Goal: Book appointment/travel/reservation

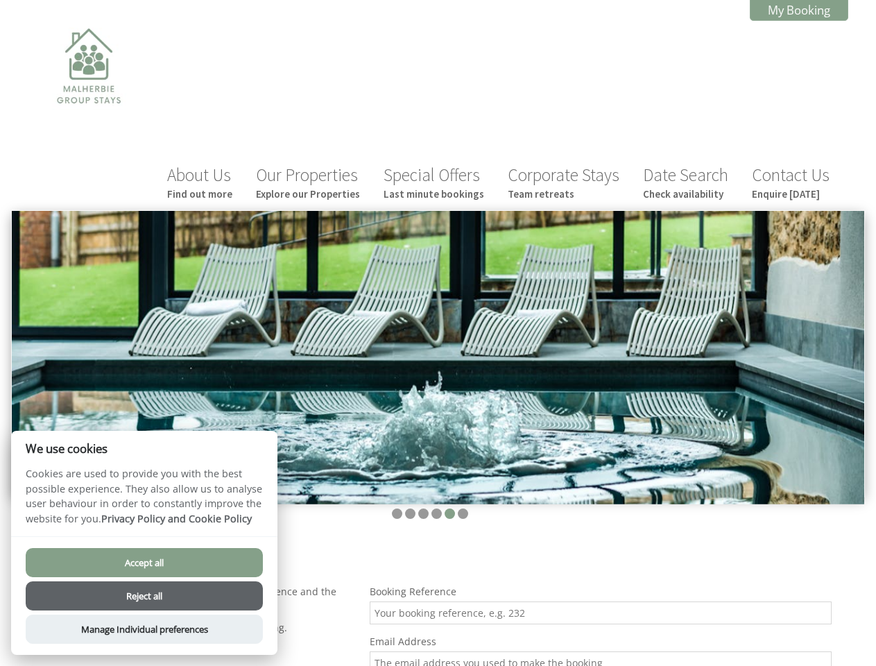
click at [438, 333] on img at bounding box center [438, 357] width 853 height 293
click at [438, 303] on img at bounding box center [438, 357] width 853 height 293
click at [397, 509] on li at bounding box center [397, 514] width 10 height 10
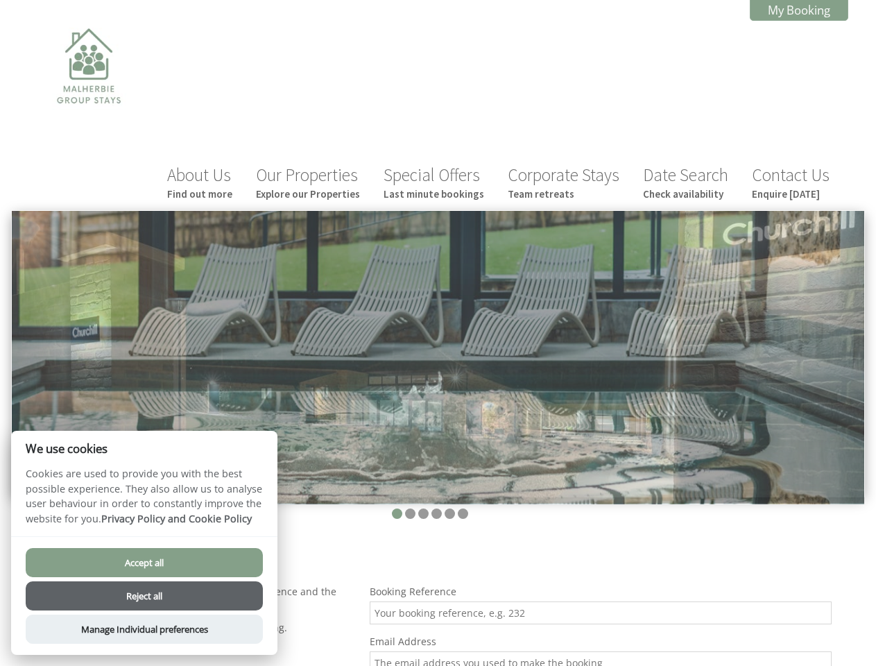
click at [410, 509] on li at bounding box center [410, 514] width 10 height 10
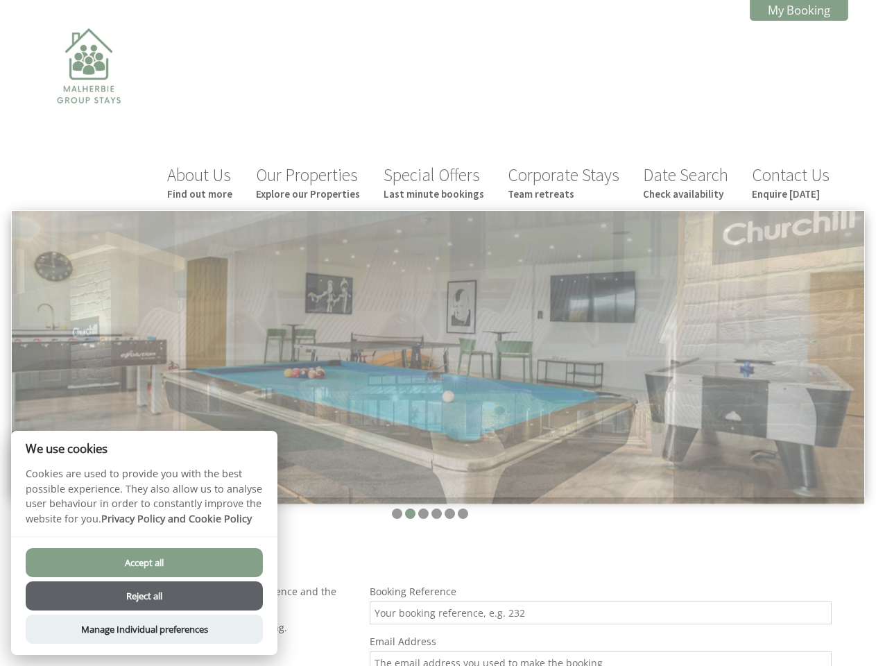
click at [423, 509] on li at bounding box center [423, 514] width 10 height 10
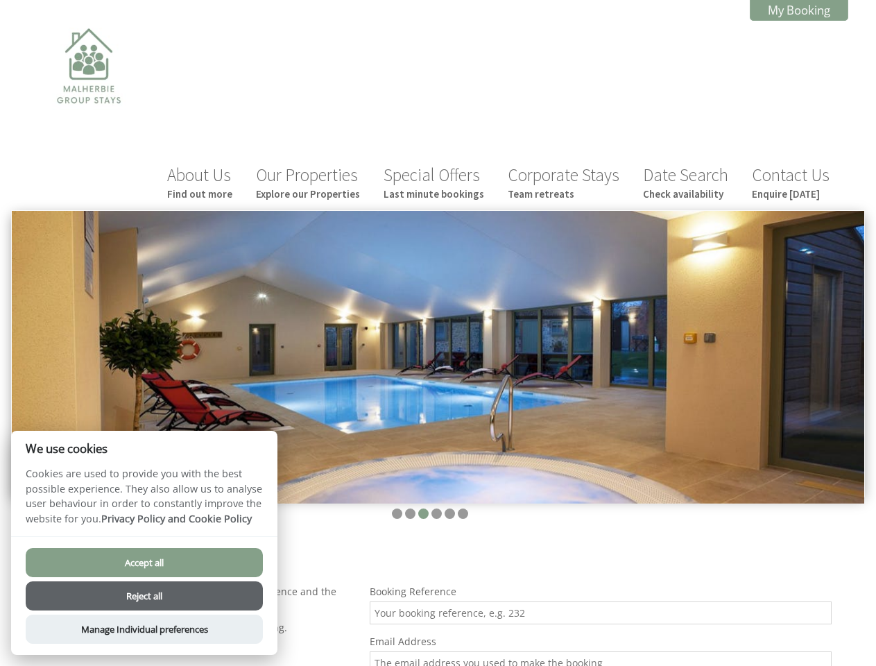
click at [436, 509] on li at bounding box center [437, 514] width 10 height 10
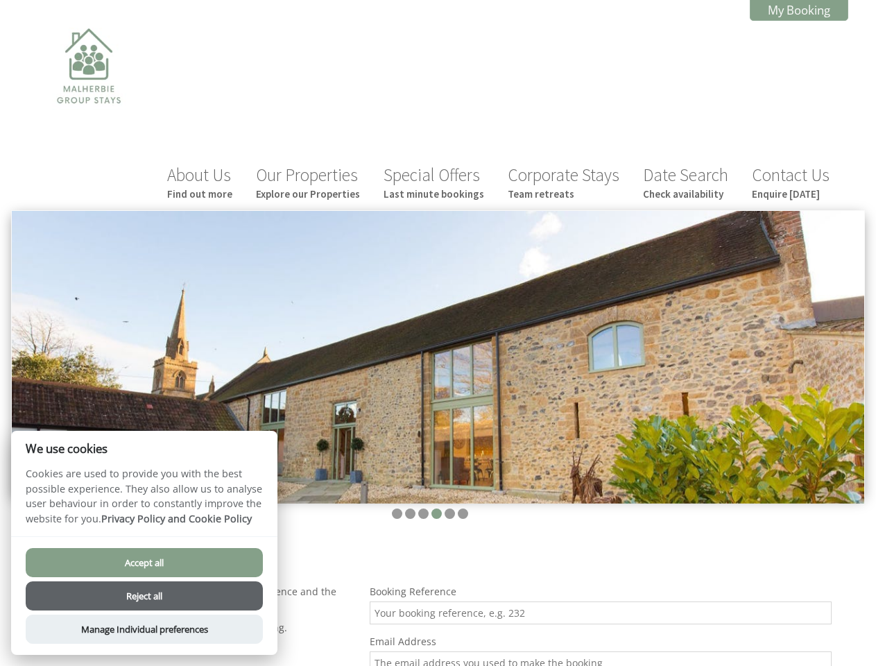
click at [450, 509] on li at bounding box center [450, 514] width 10 height 10
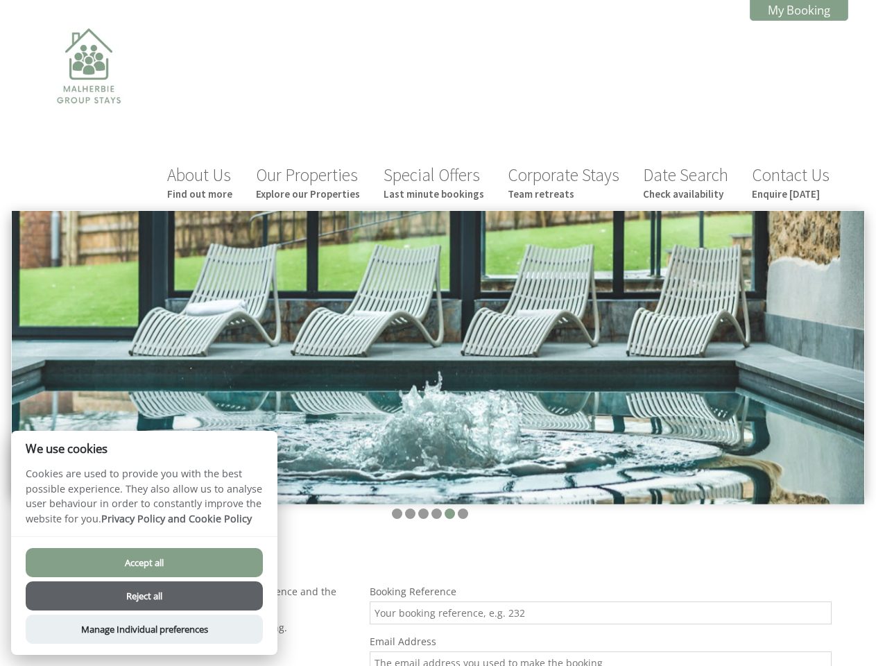
click at [463, 509] on li at bounding box center [463, 514] width 10 height 10
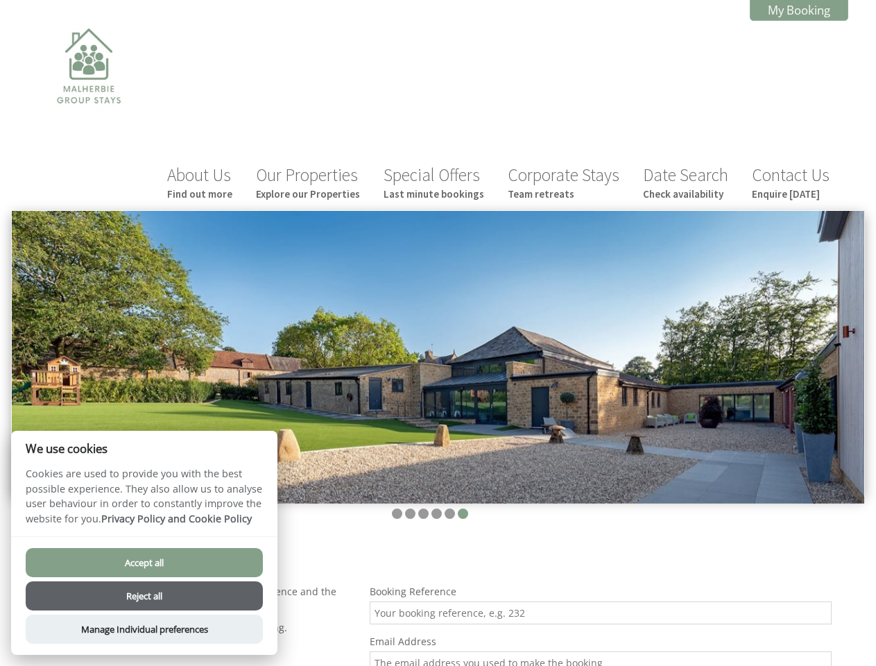
click at [144, 563] on button "Accept all" at bounding box center [144, 562] width 237 height 29
